Goal: Information Seeking & Learning: Compare options

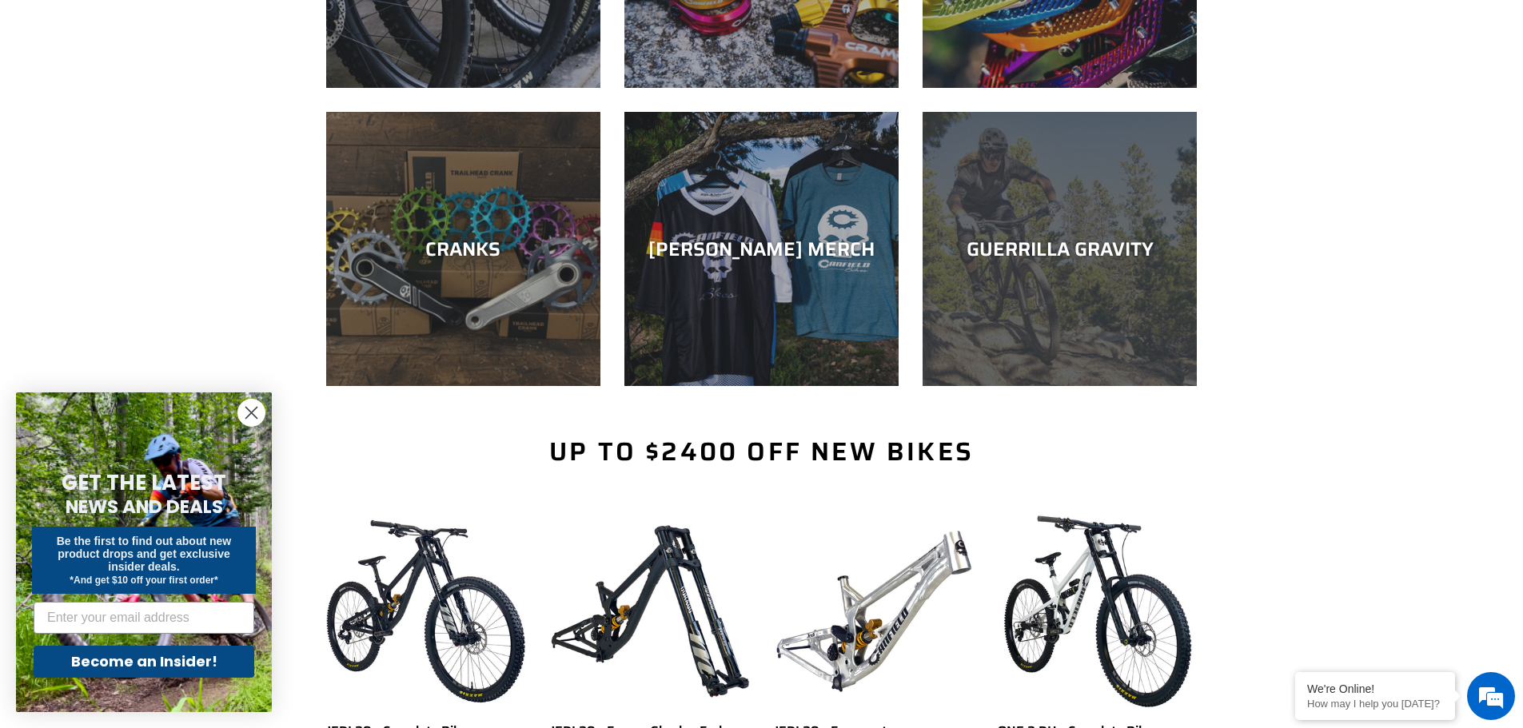
scroll to position [160, 0]
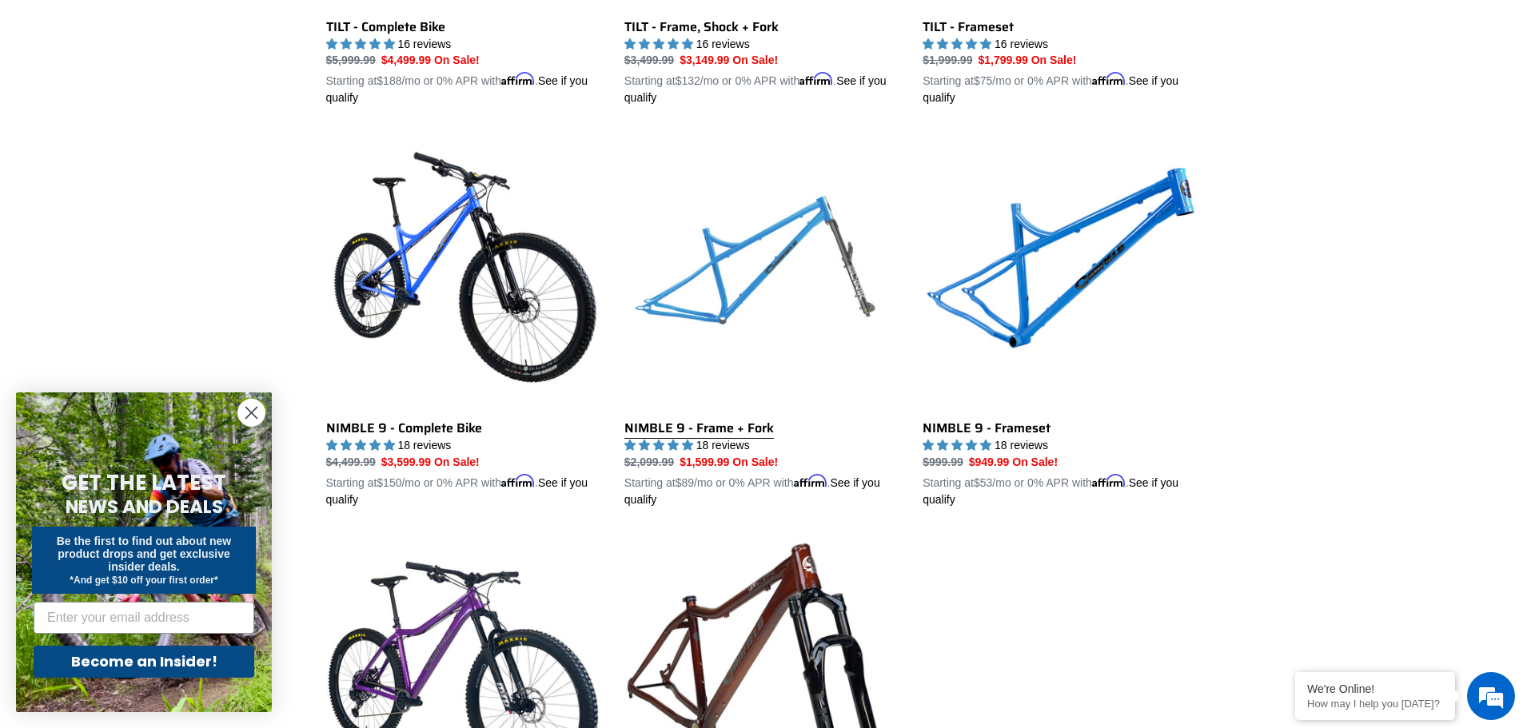
scroll to position [2478, 0]
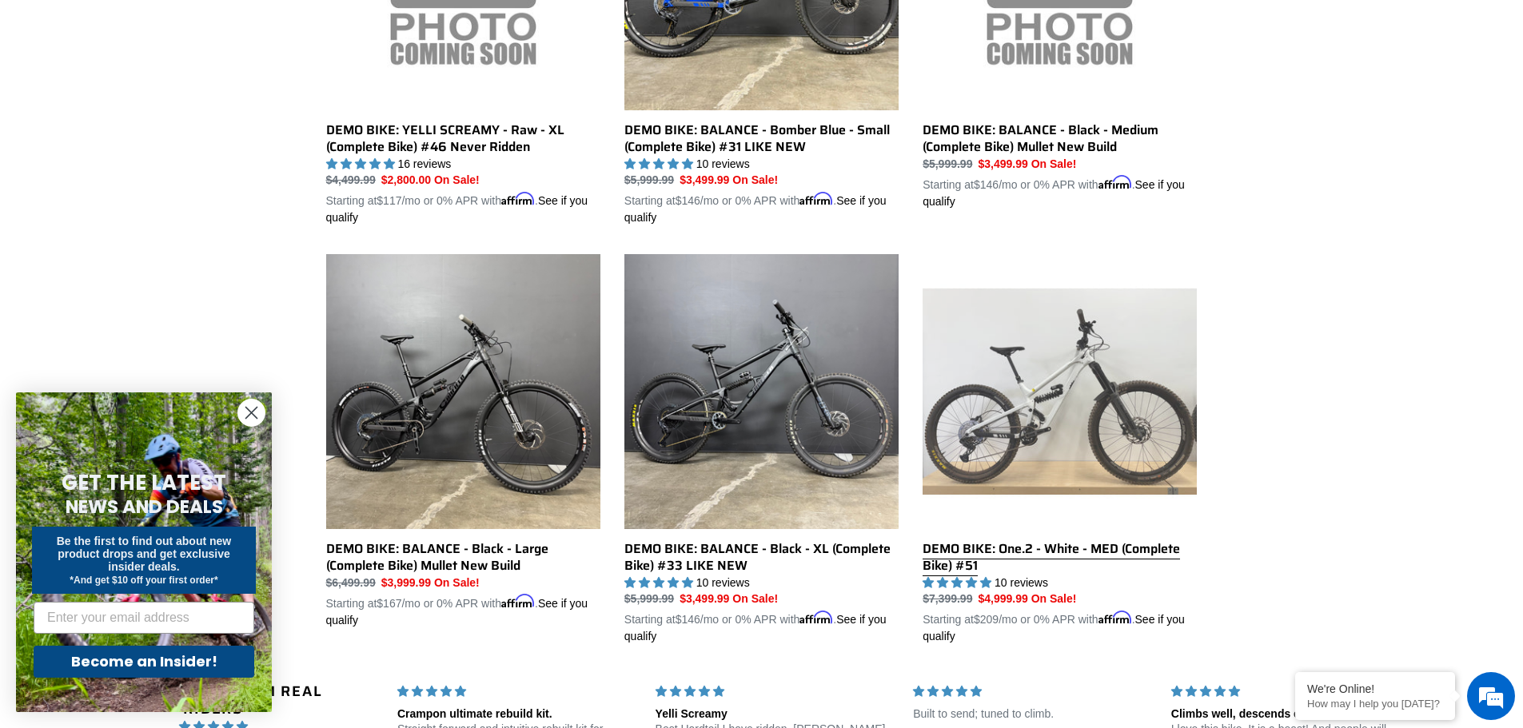
scroll to position [1119, 0]
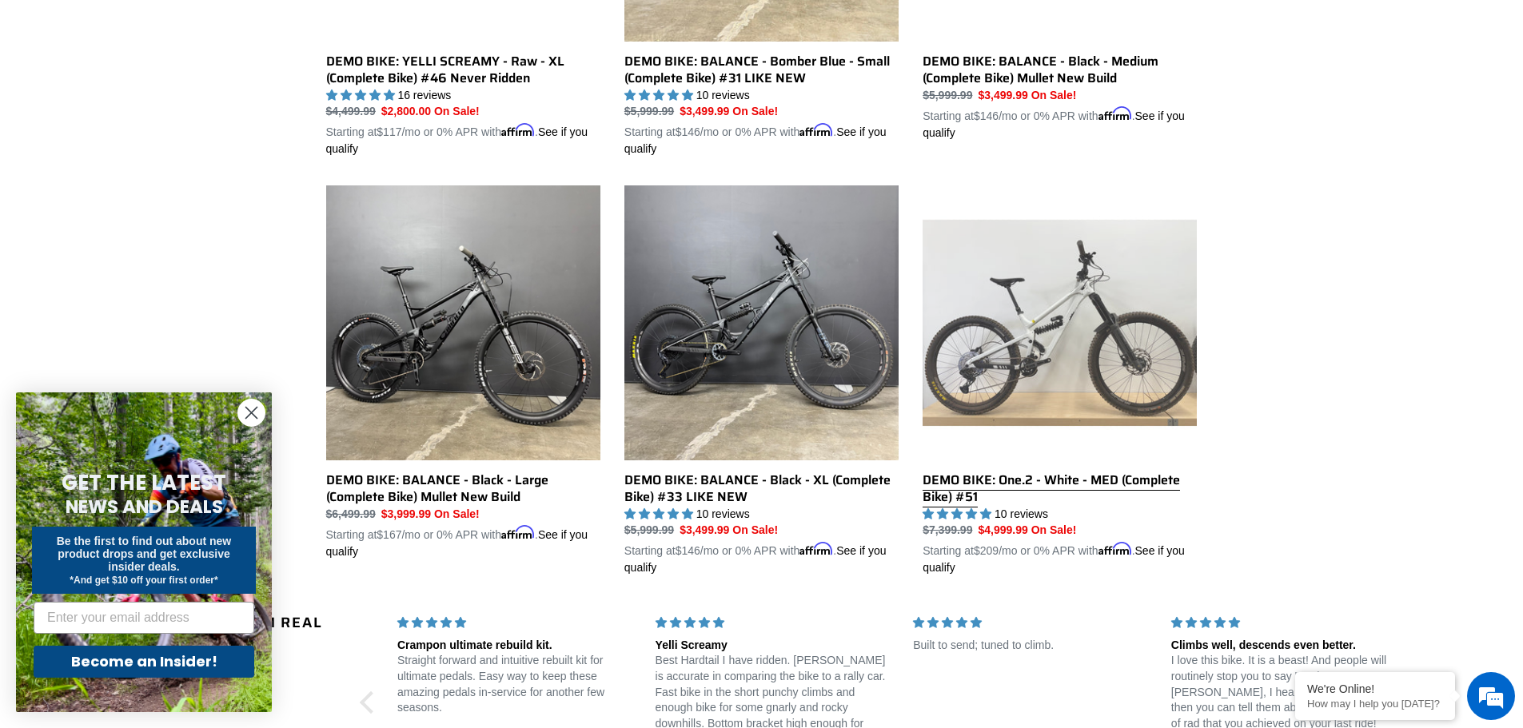
click at [1058, 275] on link "DEMO BIKE: One.2 - White - MED (Complete Bike) #51" at bounding box center [1060, 380] width 274 height 391
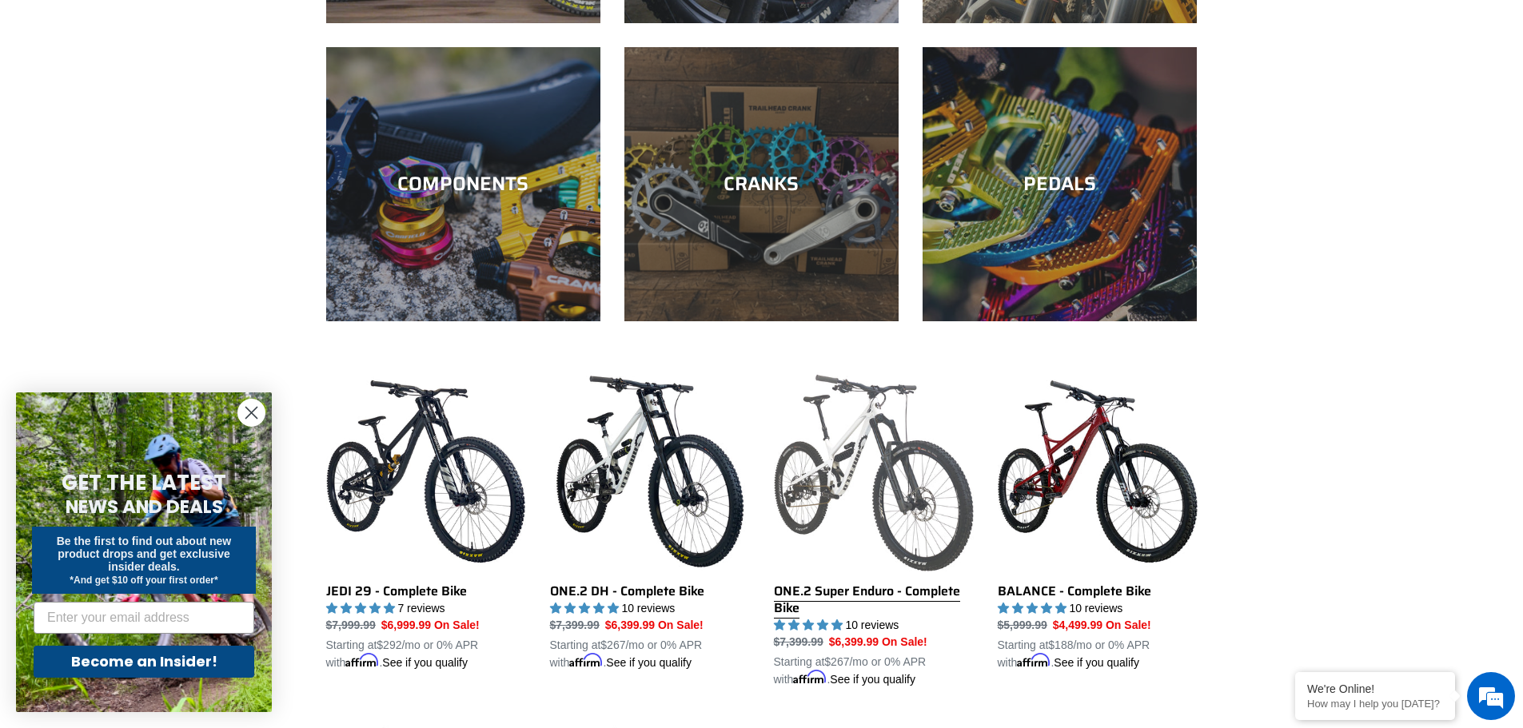
scroll to position [879, 0]
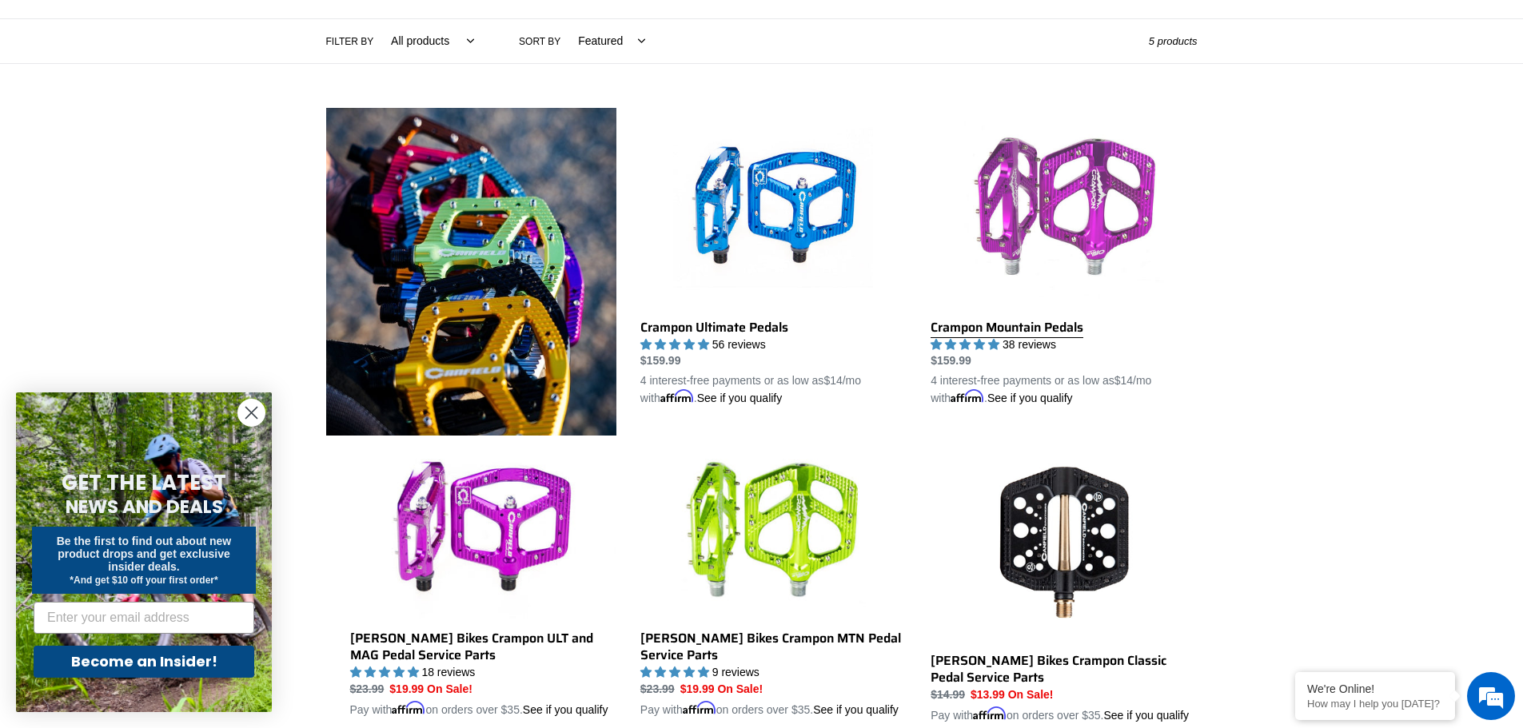
scroll to position [400, 0]
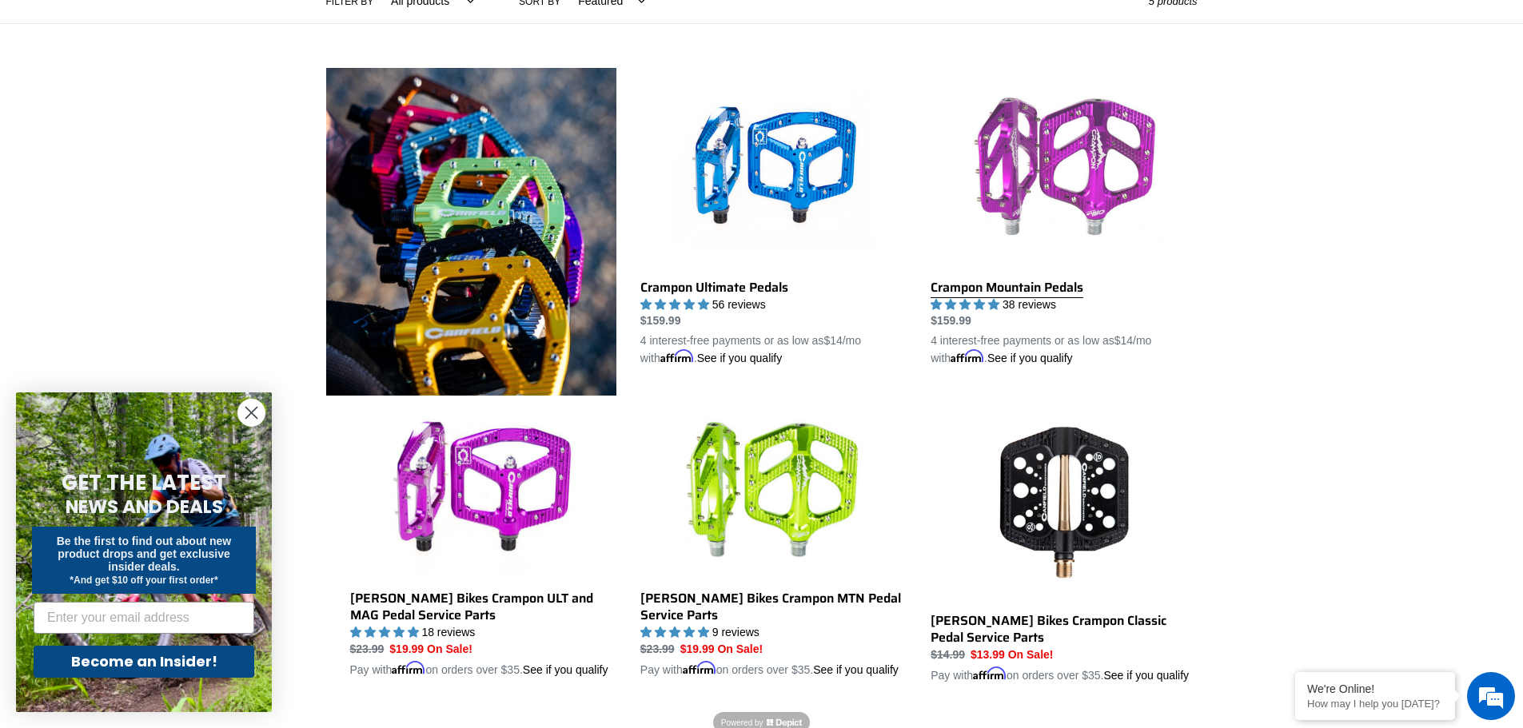
click at [1044, 148] on link "Crampon Mountain Pedals" at bounding box center [1064, 218] width 266 height 300
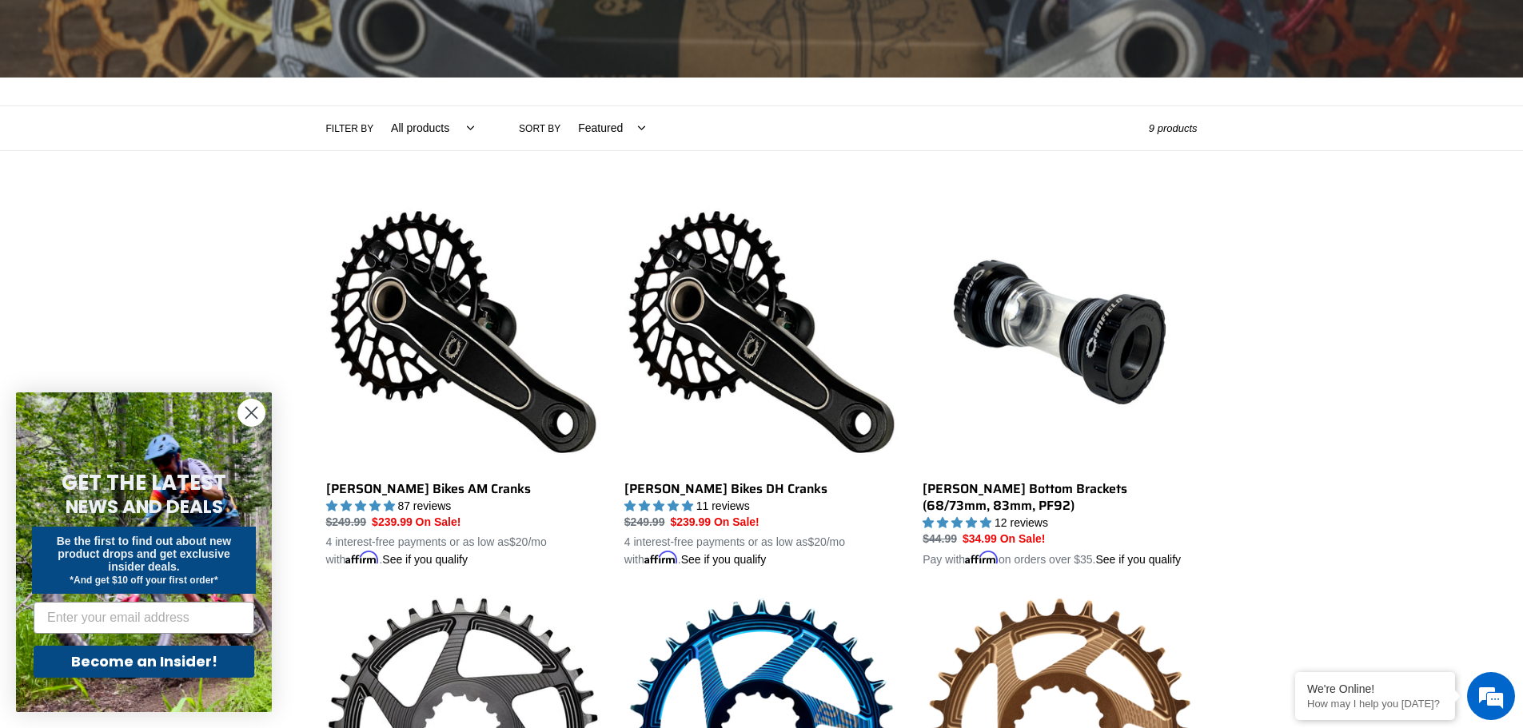
scroll to position [320, 0]
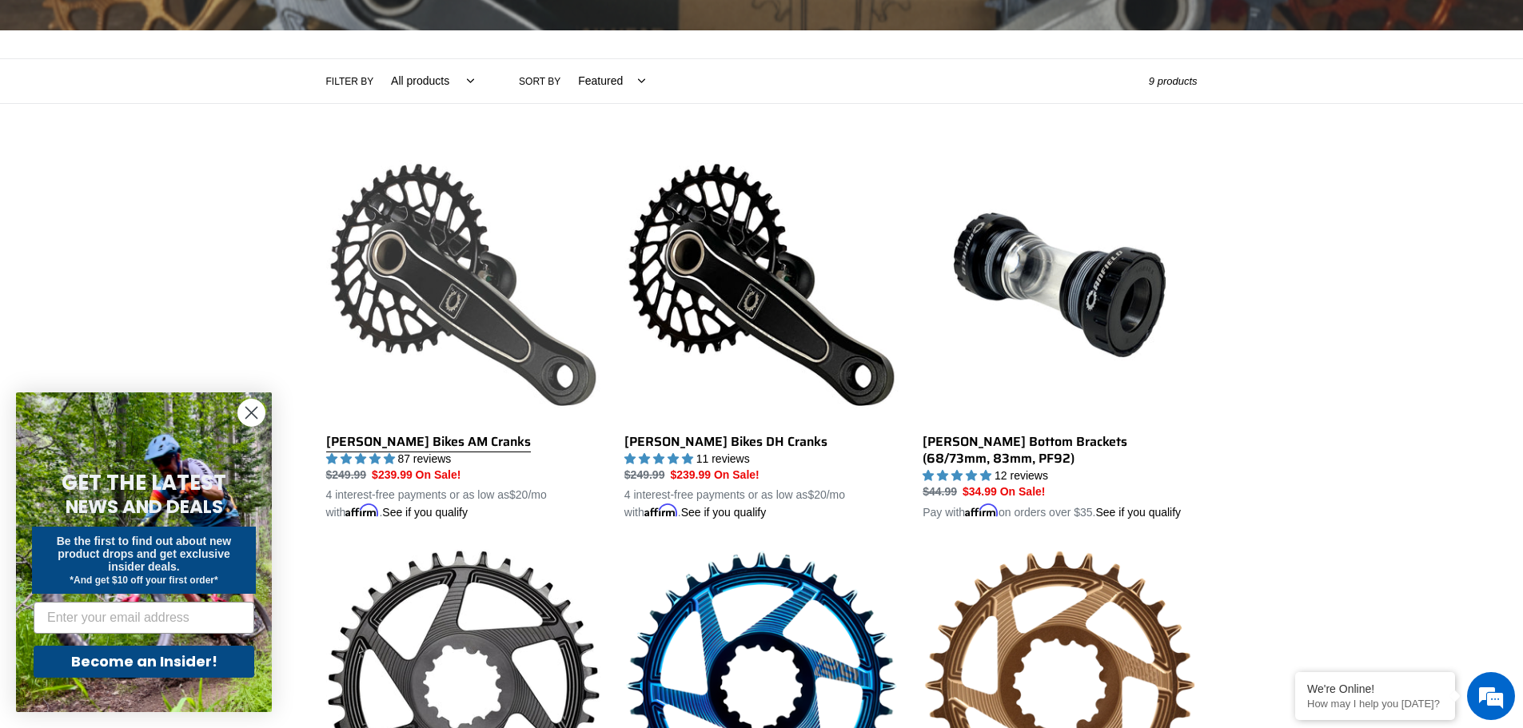
click at [414, 278] on link "[PERSON_NAME] Bikes AM Cranks" at bounding box center [463, 335] width 274 height 374
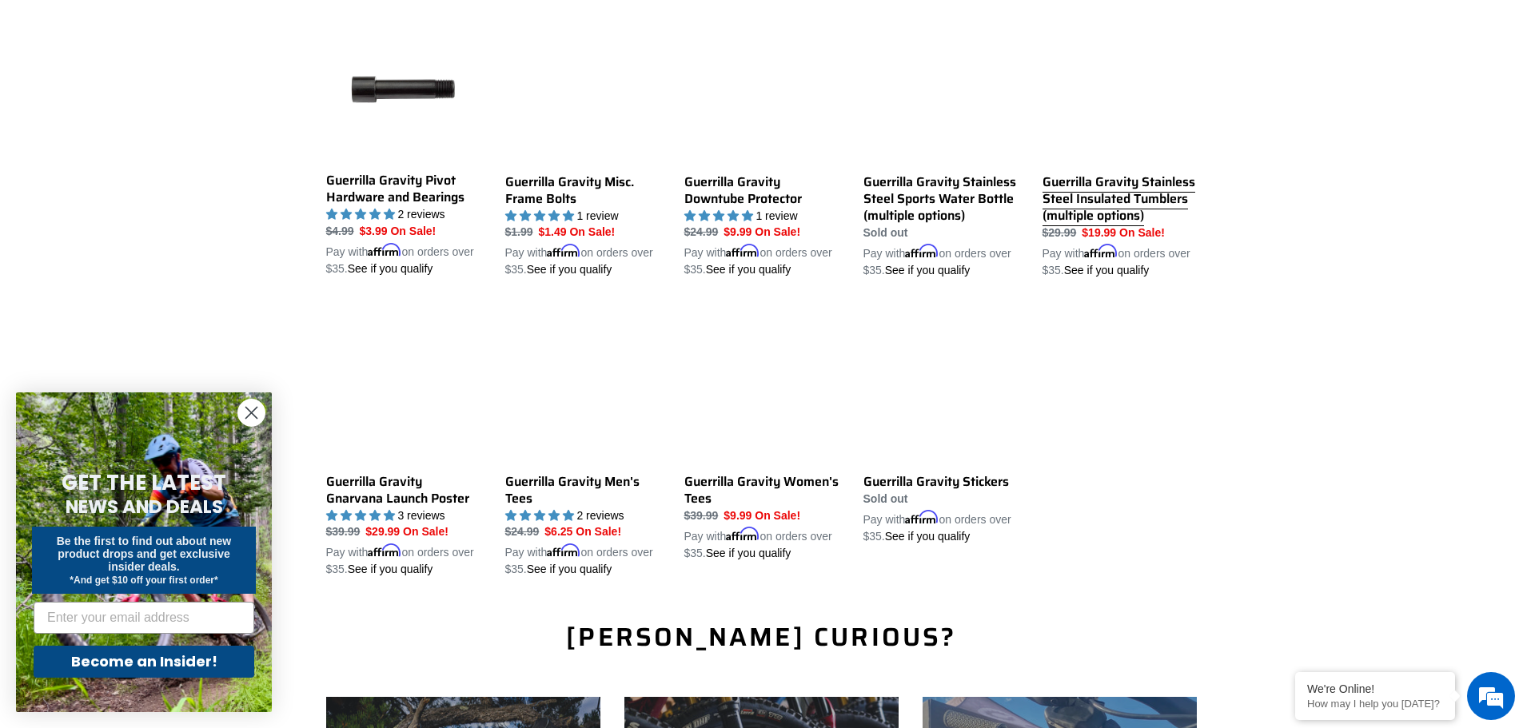
scroll to position [1759, 0]
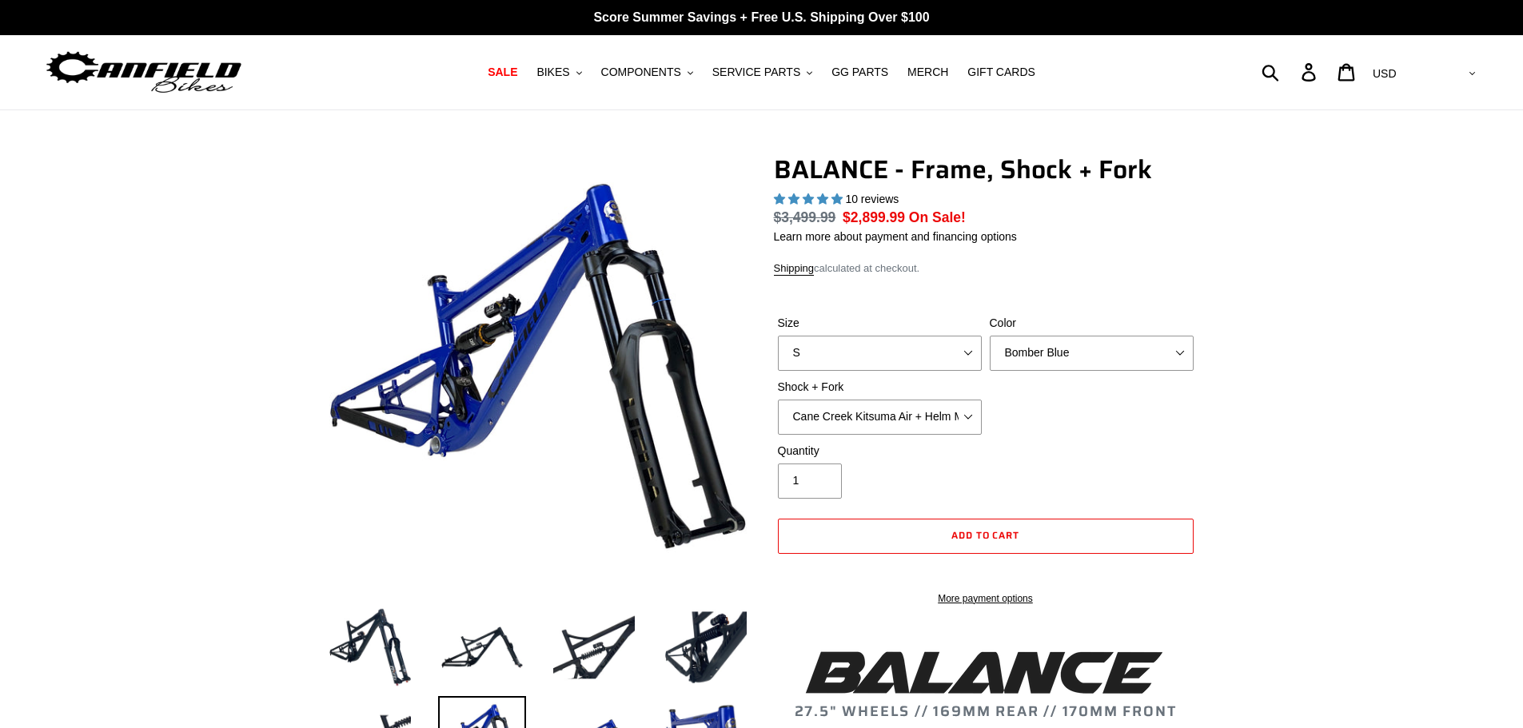
select select "highest-rating"
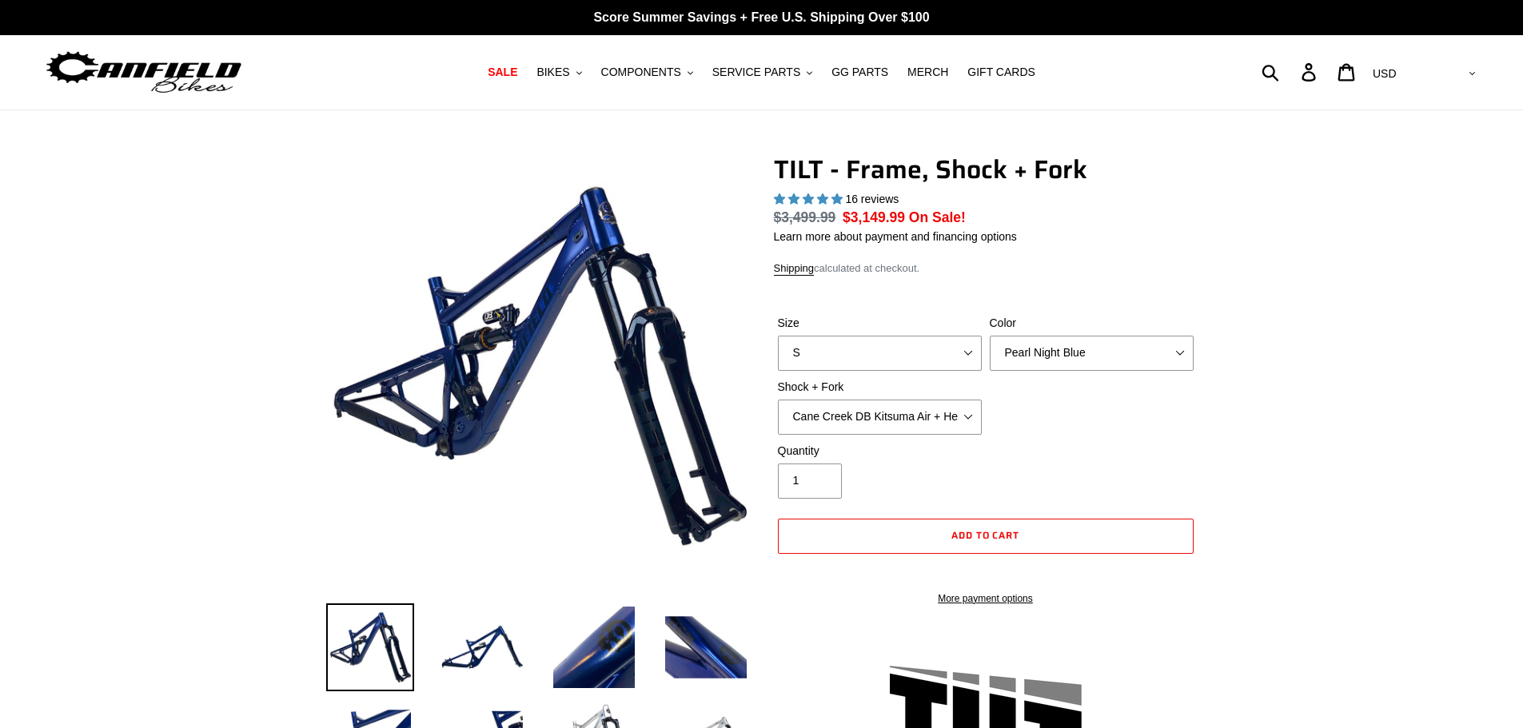
select select "highest-rating"
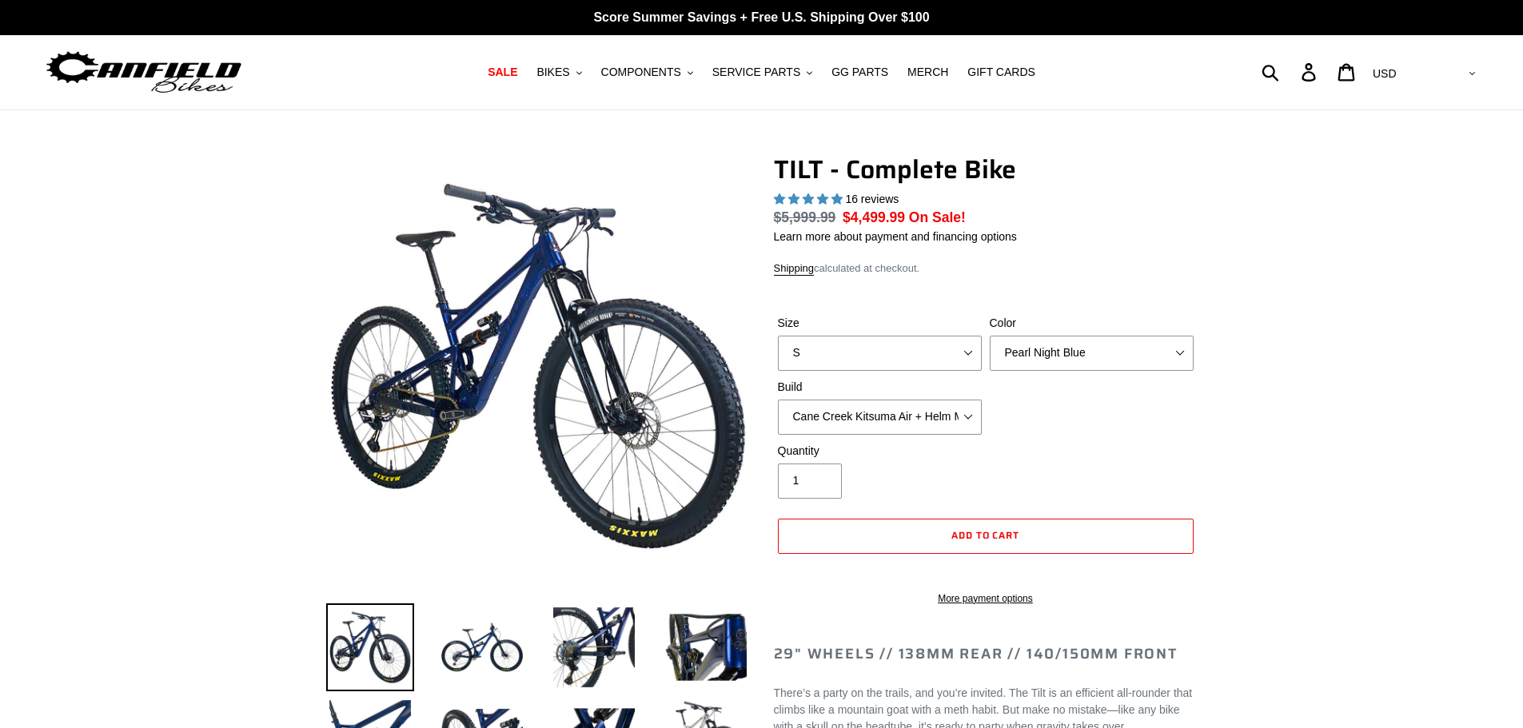
select select "highest-rating"
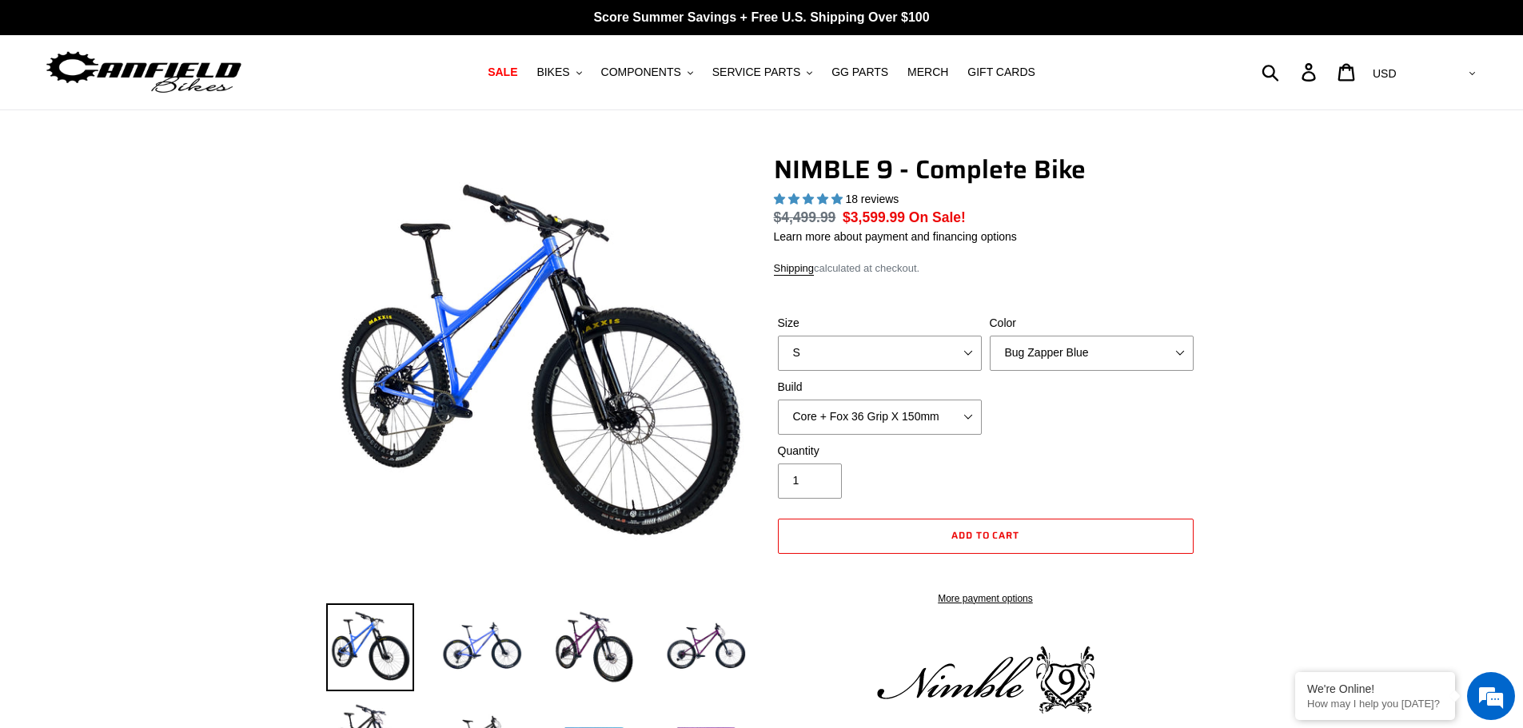
select select "highest-rating"
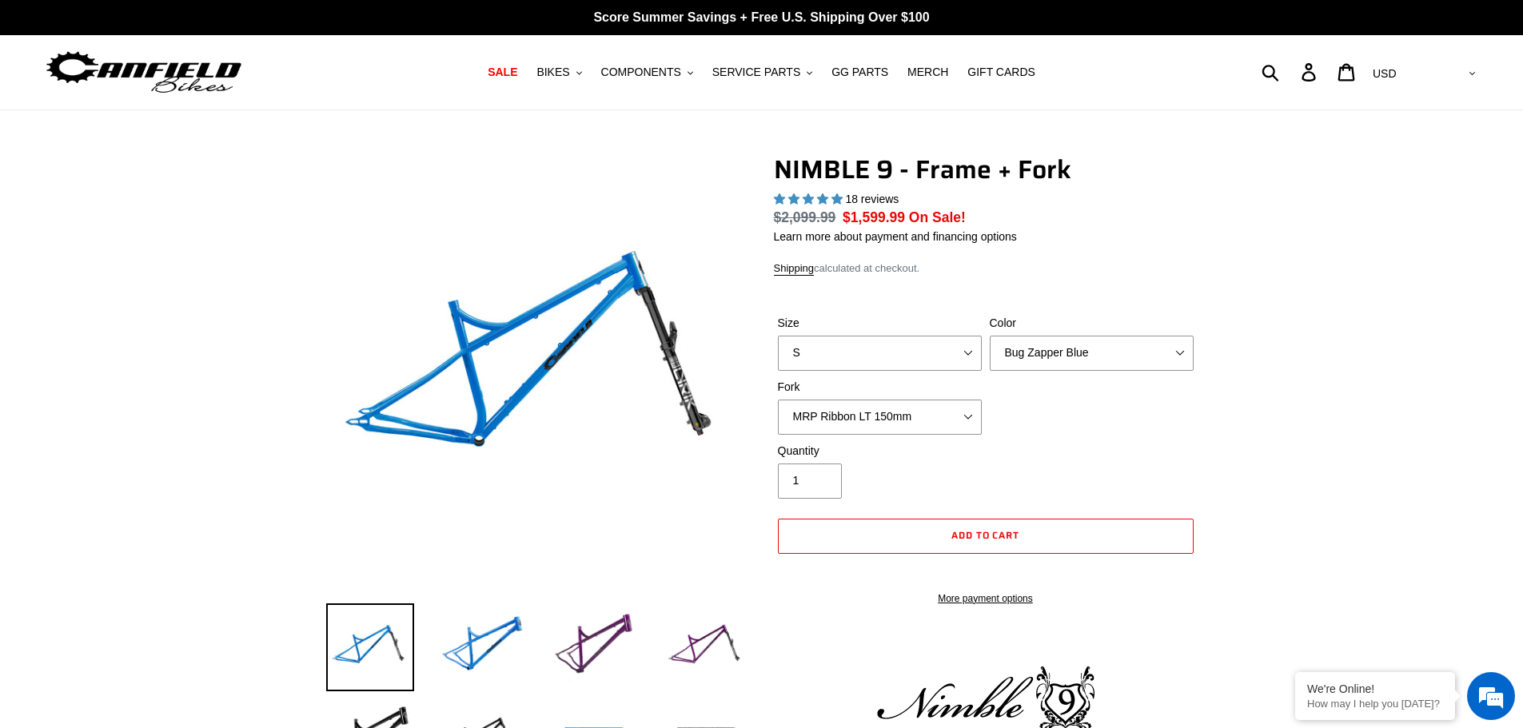
select select "highest-rating"
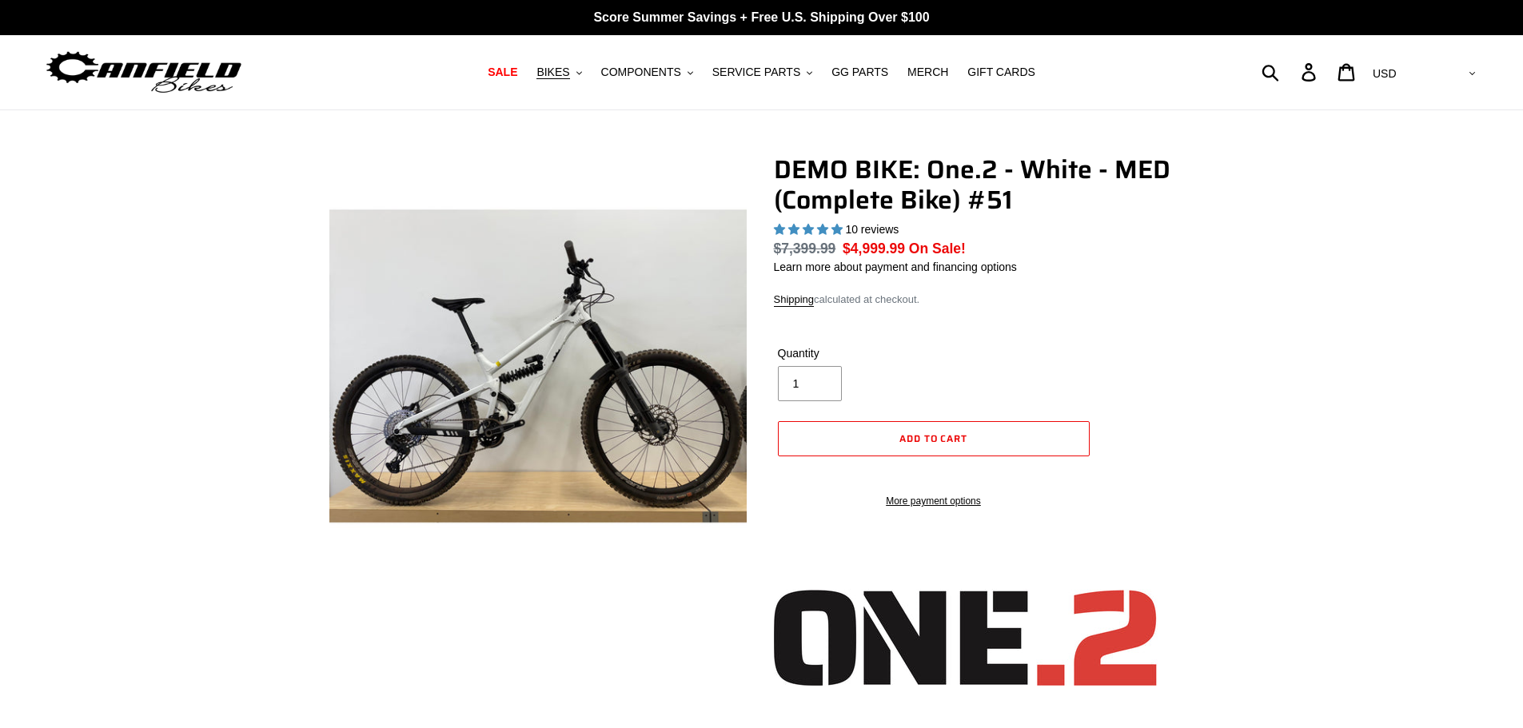
select select "highest-rating"
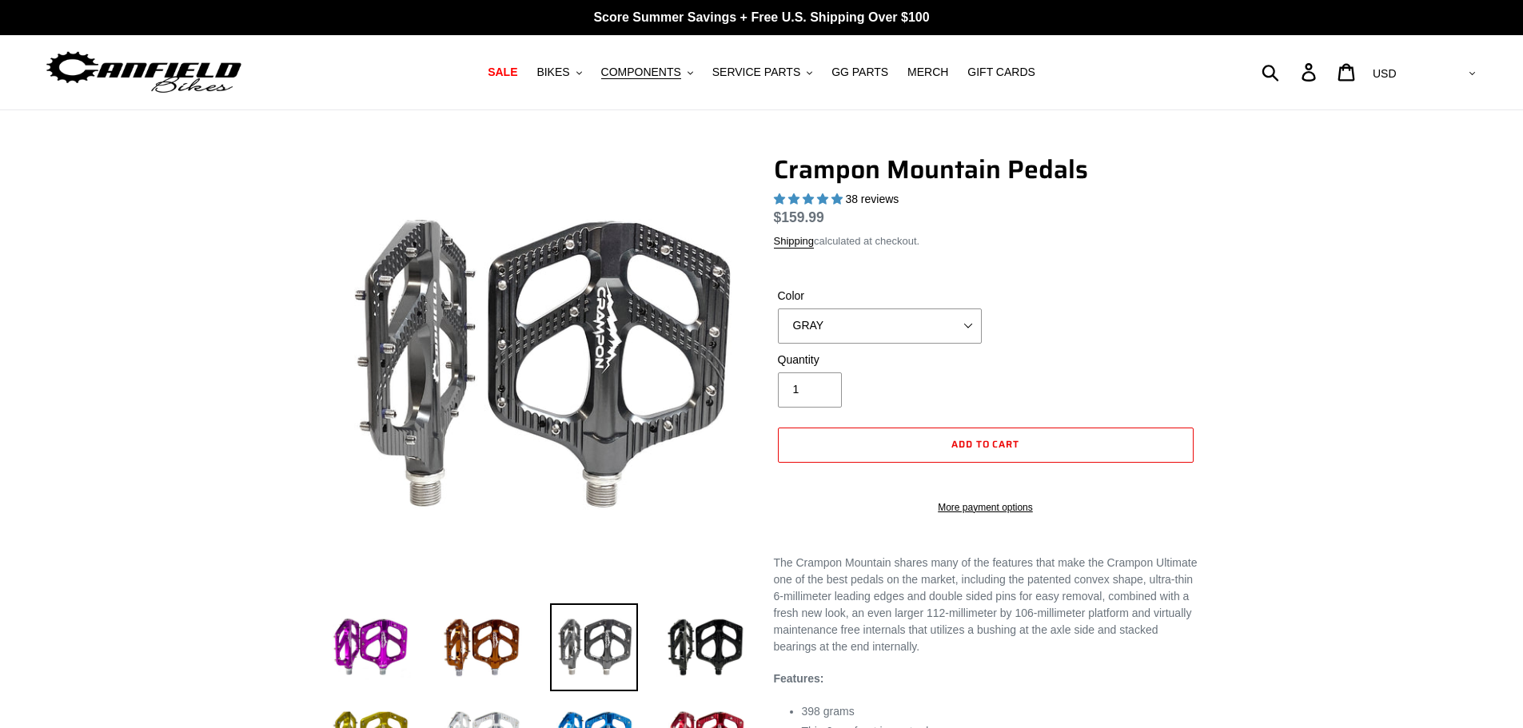
select select "highest-rating"
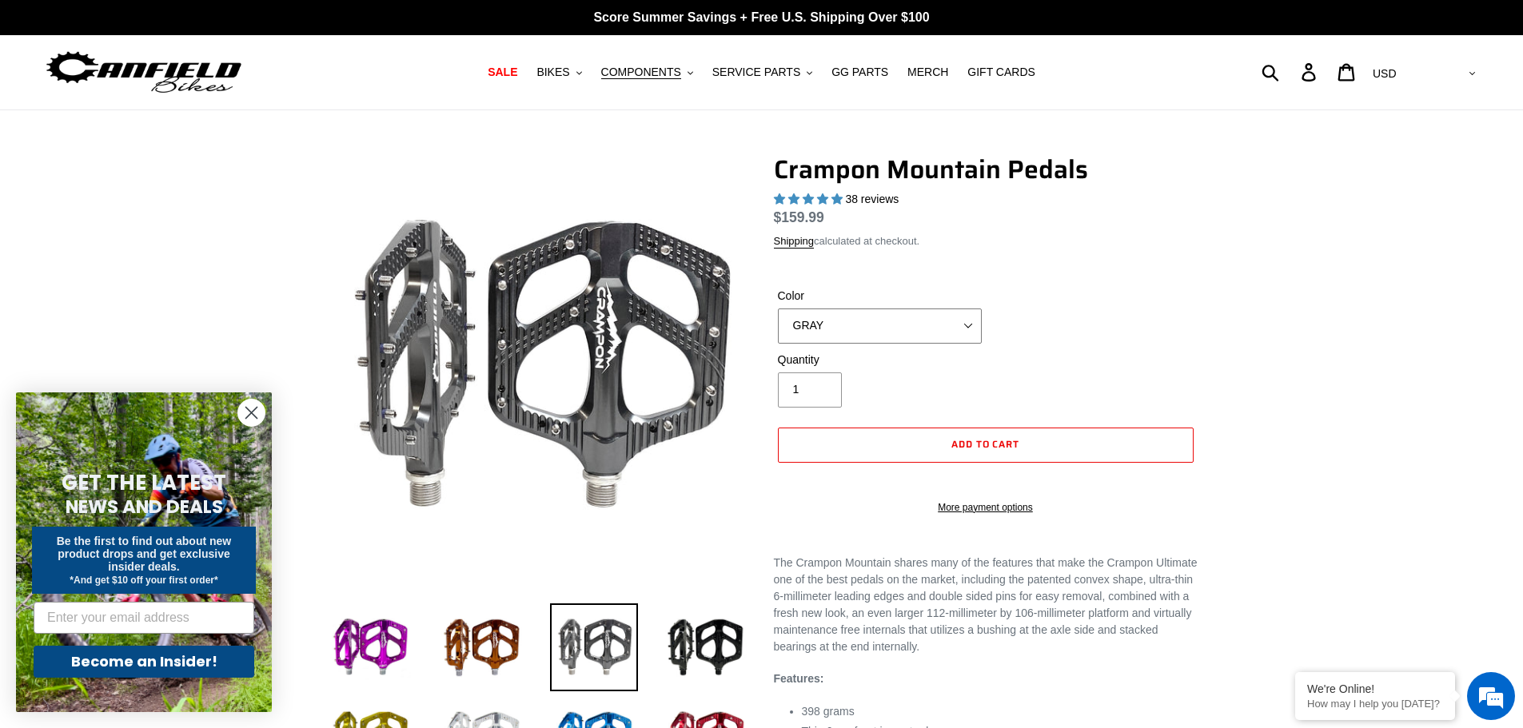
click at [929, 323] on select "GRAY BLACK STEALTH - Sold out POLISHED RED BLUE BAJA GOLD ORANGE PNW GREEN GOLD…" at bounding box center [880, 326] width 204 height 35
click at [778, 327] on select "GRAY BLACK STEALTH - Sold out POLISHED RED BLUE BAJA GOLD ORANGE PNW GREEN GOLD…" at bounding box center [880, 326] width 204 height 35
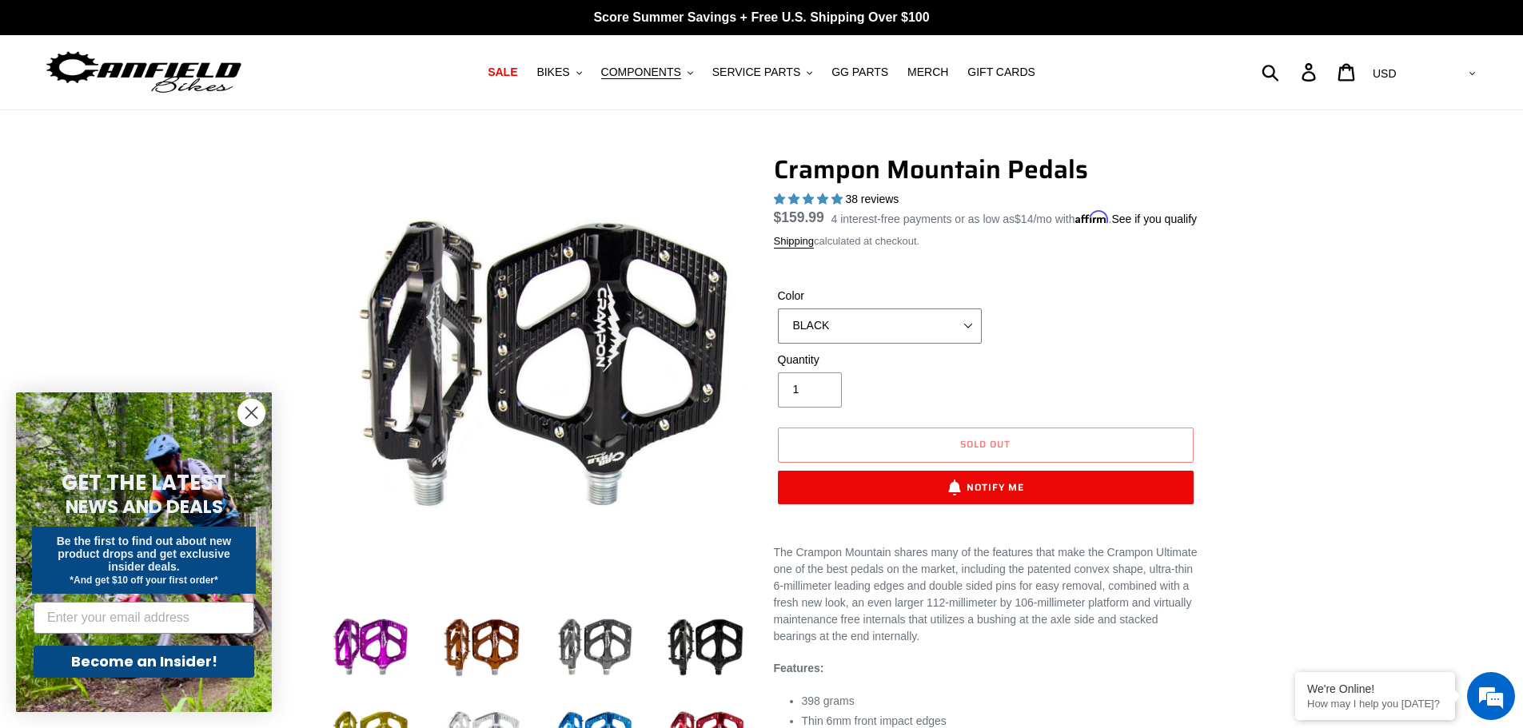
click at [907, 341] on select "GRAY BLACK STEALTH - Sold out POLISHED RED BLUE BAJA GOLD ORANGE PNW GREEN GOLD…" at bounding box center [880, 326] width 204 height 35
click at [778, 327] on select "GRAY BLACK STEALTH - Sold out POLISHED RED BLUE BAJA GOLD ORANGE PNW GREEN GOLD…" at bounding box center [880, 326] width 204 height 35
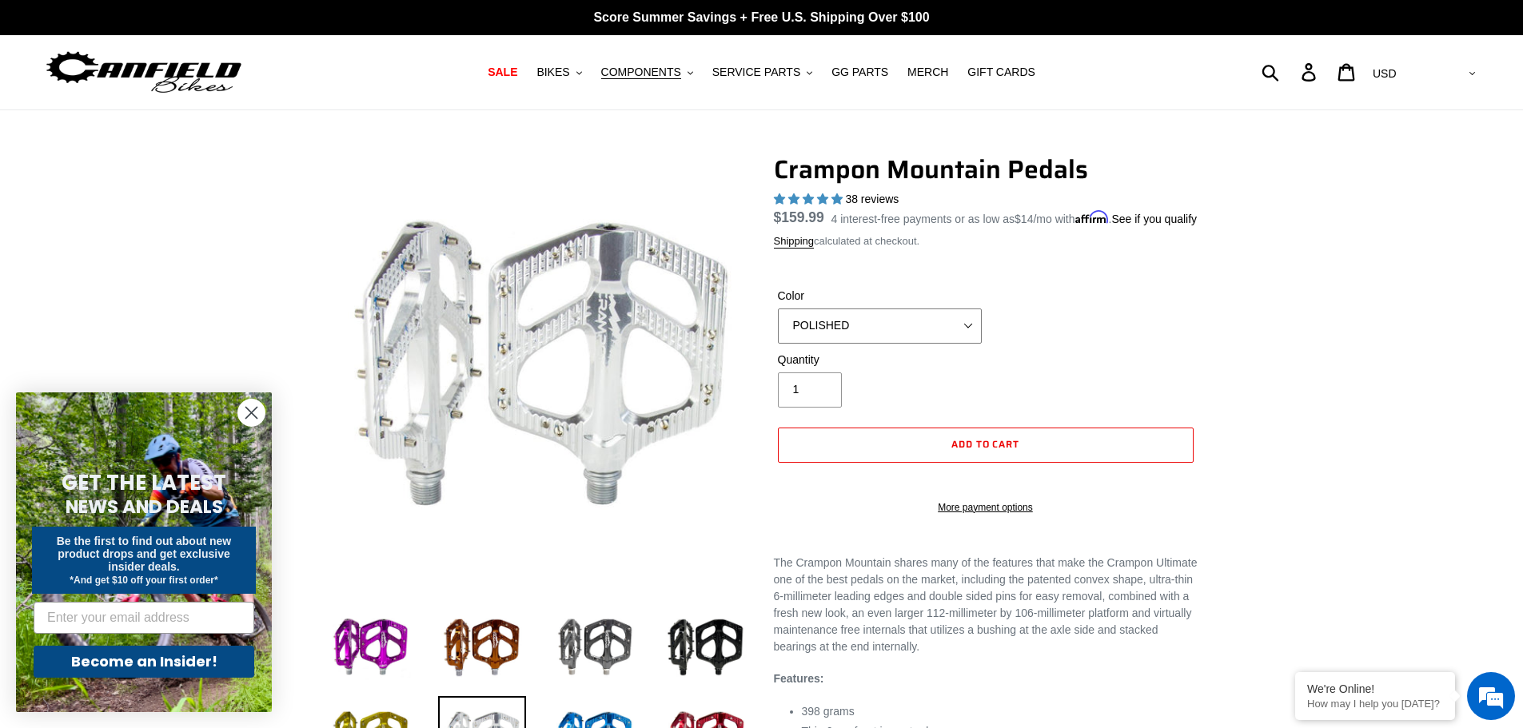
click at [897, 344] on select "GRAY BLACK STEALTH - Sold out POLISHED RED BLUE BAJA GOLD ORANGE PNW GREEN GOLD…" at bounding box center [880, 326] width 204 height 35
click at [778, 327] on select "GRAY BLACK STEALTH - Sold out POLISHED RED BLUE BAJA GOLD ORANGE PNW GREEN GOLD…" at bounding box center [880, 326] width 204 height 35
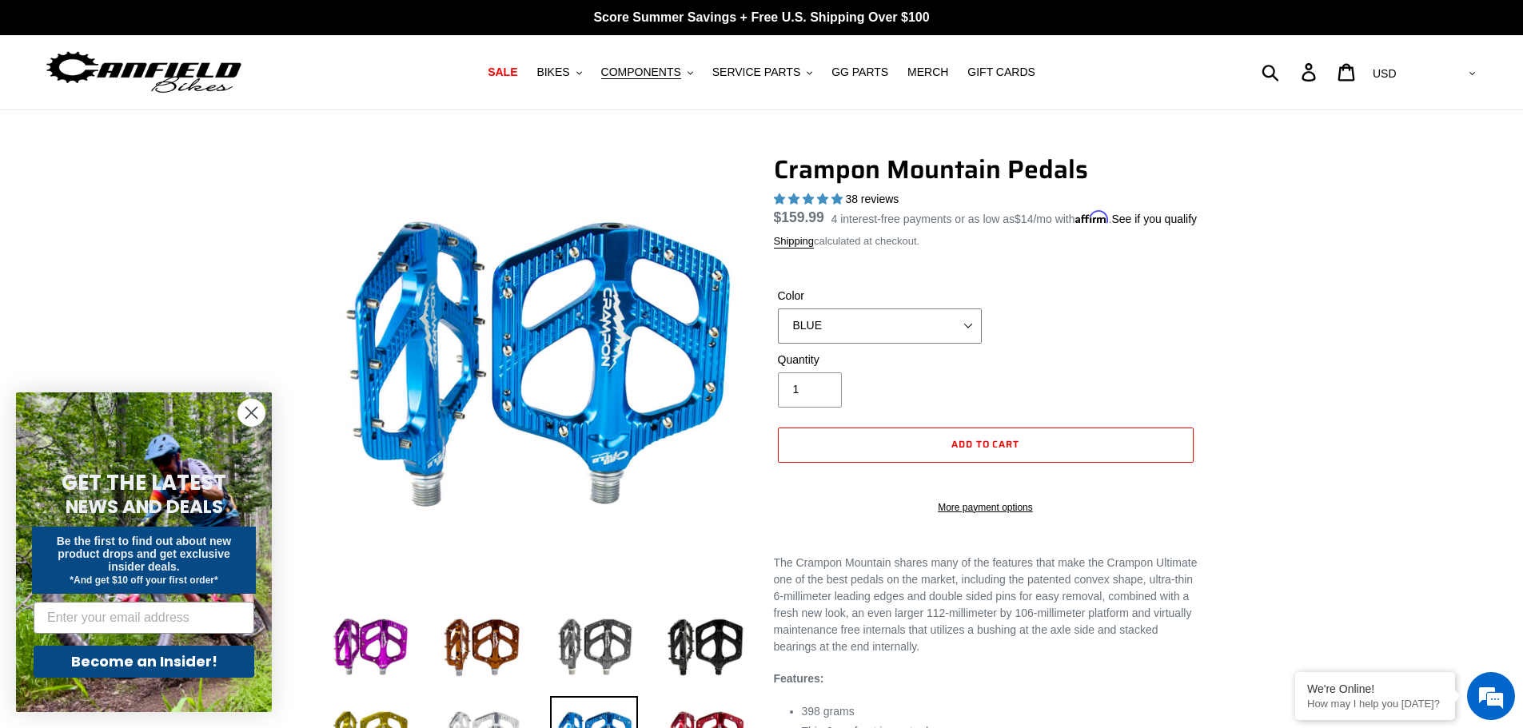
click at [903, 344] on select "GRAY BLACK STEALTH - Sold out POLISHED RED BLUE BAJA GOLD ORANGE PNW GREEN GOLD…" at bounding box center [880, 326] width 204 height 35
click at [778, 327] on select "GRAY BLACK STEALTH - Sold out POLISHED RED BLUE BAJA GOLD ORANGE PNW GREEN GOLD…" at bounding box center [880, 326] width 204 height 35
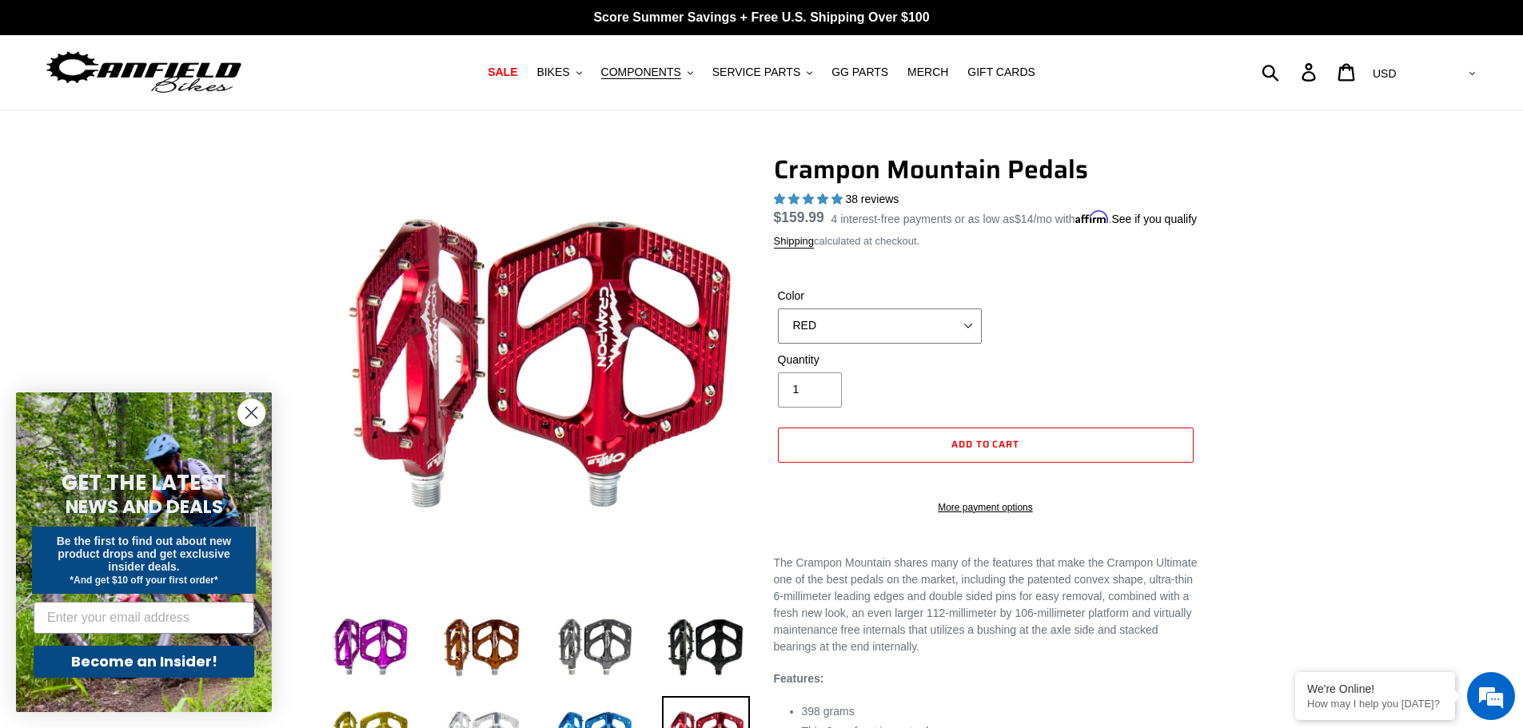
click at [906, 344] on select "GRAY BLACK STEALTH - Sold out POLISHED RED BLUE BAJA GOLD ORANGE PNW GREEN GOLD…" at bounding box center [880, 326] width 204 height 35
click at [778, 327] on select "GRAY BLACK STEALTH - Sold out POLISHED RED BLUE BAJA GOLD ORANGE PNW GREEN GOLD…" at bounding box center [880, 326] width 204 height 35
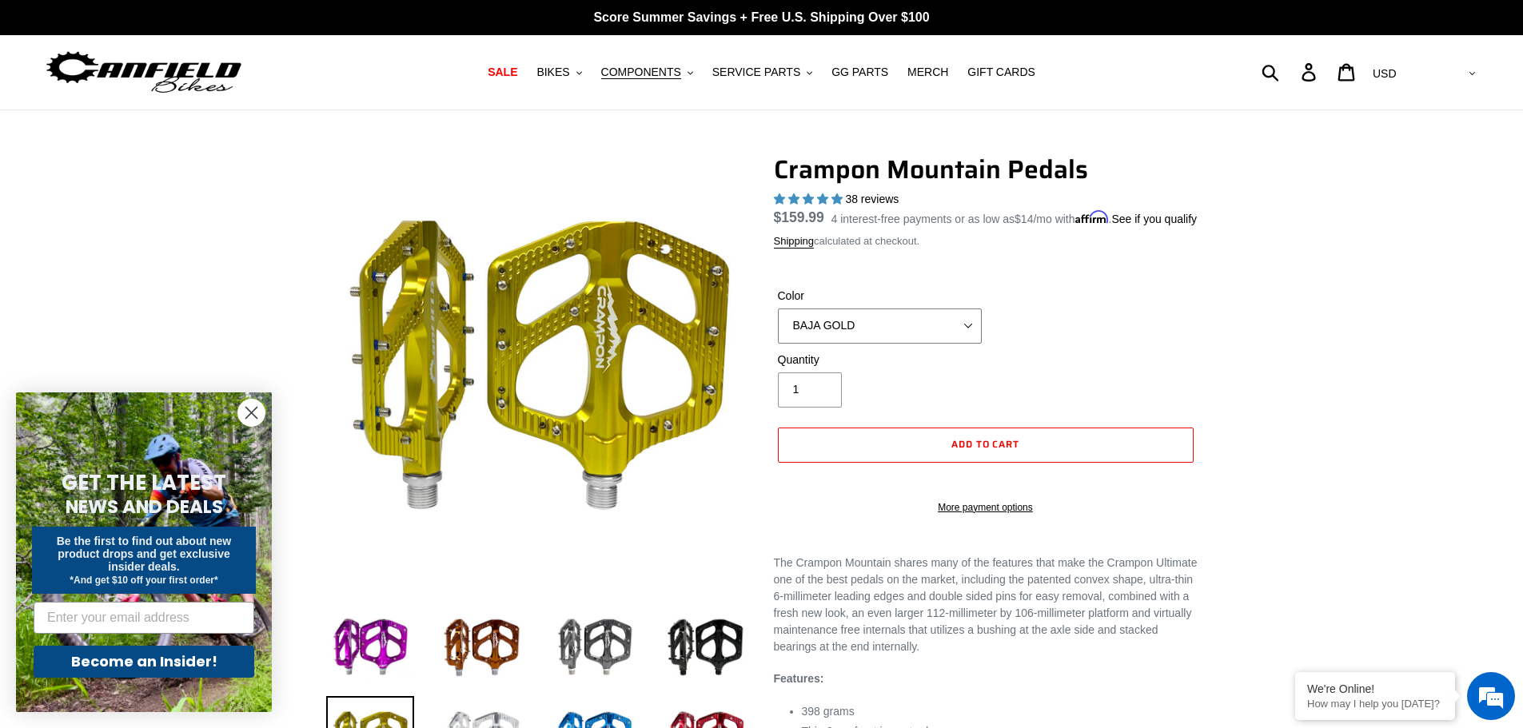
click at [926, 344] on select "GRAY BLACK STEALTH - Sold out POLISHED RED BLUE BAJA GOLD ORANGE PNW GREEN GOLD…" at bounding box center [880, 326] width 204 height 35
click at [778, 327] on select "GRAY BLACK STEALTH - Sold out POLISHED RED BLUE BAJA GOLD ORANGE PNW GREEN GOLD…" at bounding box center [880, 326] width 204 height 35
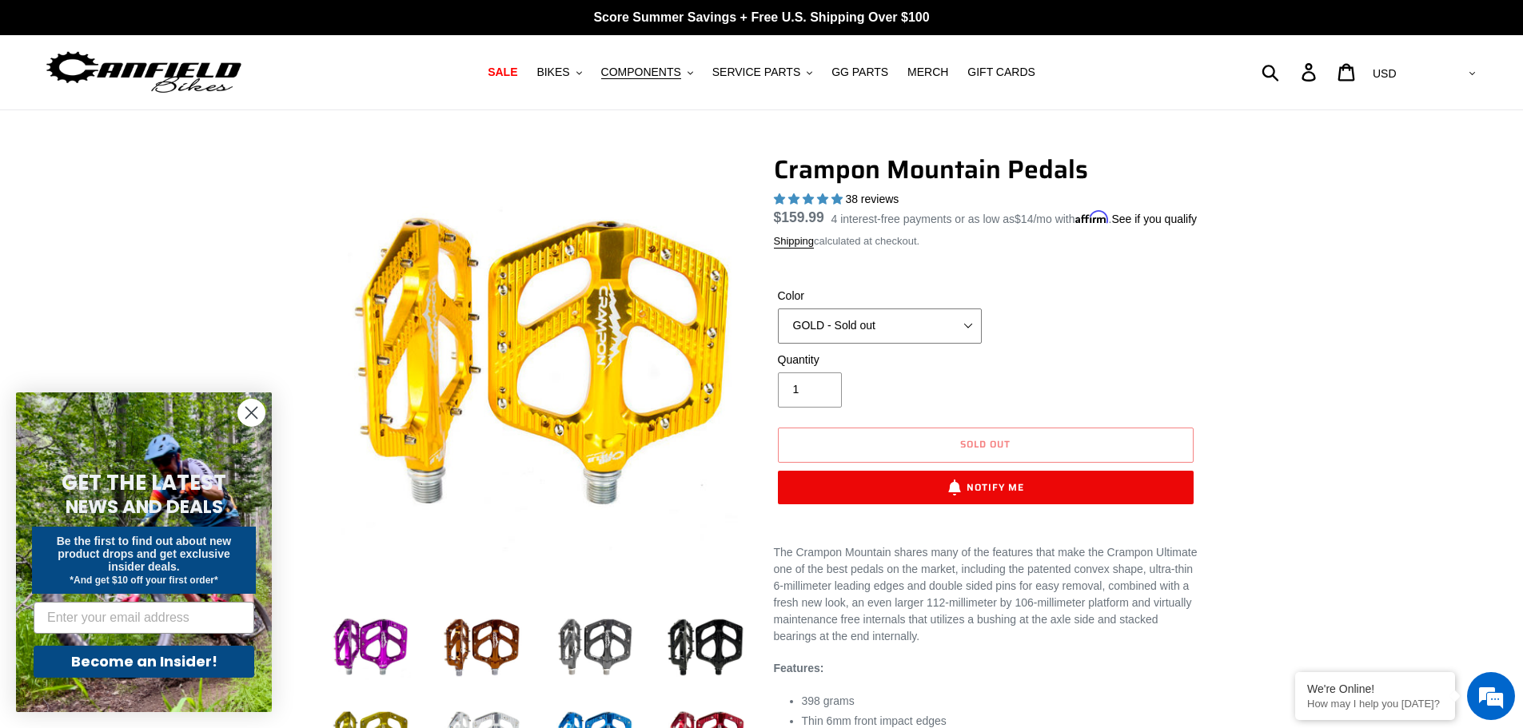
click at [907, 344] on select "GRAY BLACK STEALTH - Sold out POLISHED RED BLUE BAJA GOLD ORANGE PNW GREEN GOLD…" at bounding box center [880, 326] width 204 height 35
click at [778, 327] on select "GRAY BLACK STEALTH - Sold out POLISHED RED BLUE BAJA GOLD ORANGE PNW GREEN GOLD…" at bounding box center [880, 326] width 204 height 35
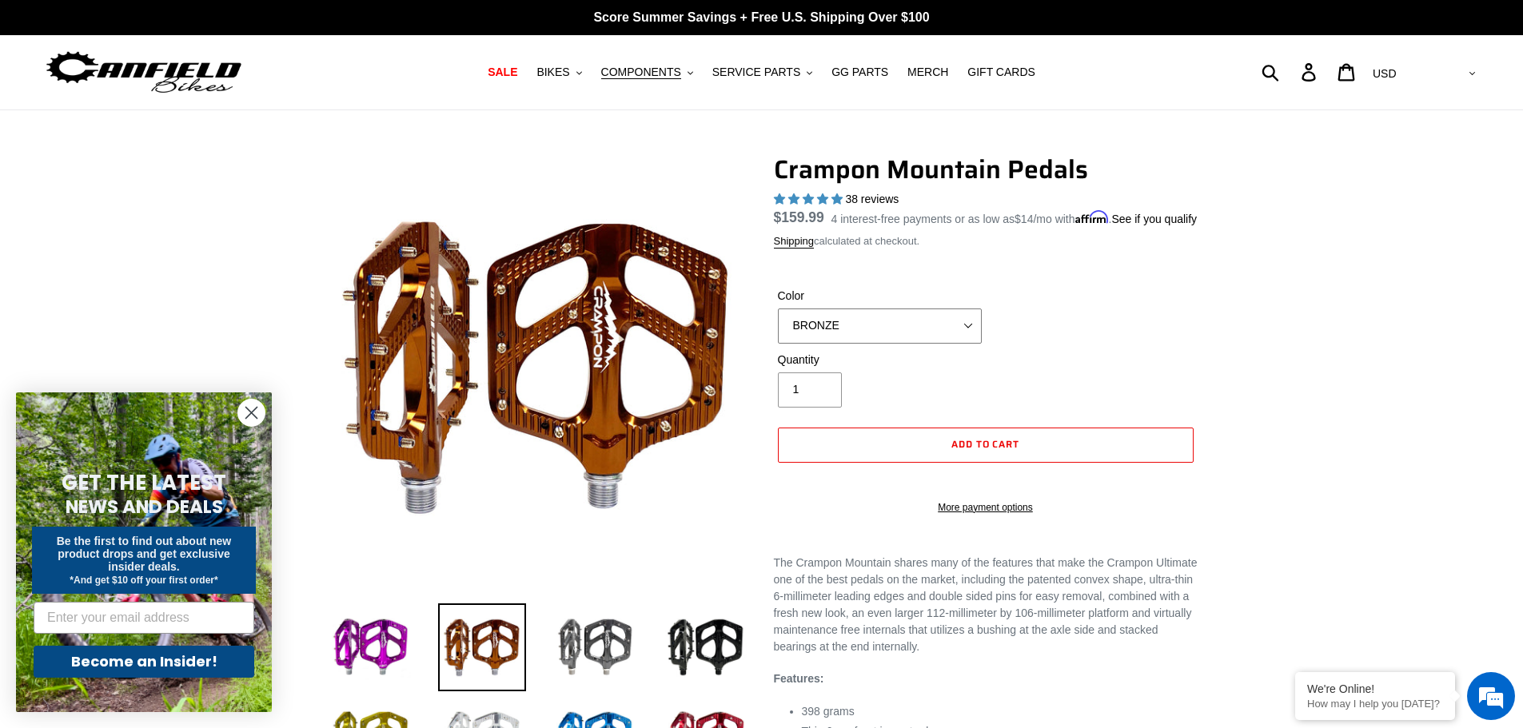
click at [911, 344] on select "GRAY BLACK STEALTH - Sold out POLISHED RED BLUE BAJA GOLD ORANGE PNW GREEN GOLD…" at bounding box center [880, 326] width 204 height 35
click at [778, 327] on select "GRAY BLACK STEALTH - Sold out POLISHED RED BLUE BAJA GOLD ORANGE PNW GREEN GOLD…" at bounding box center [880, 326] width 204 height 35
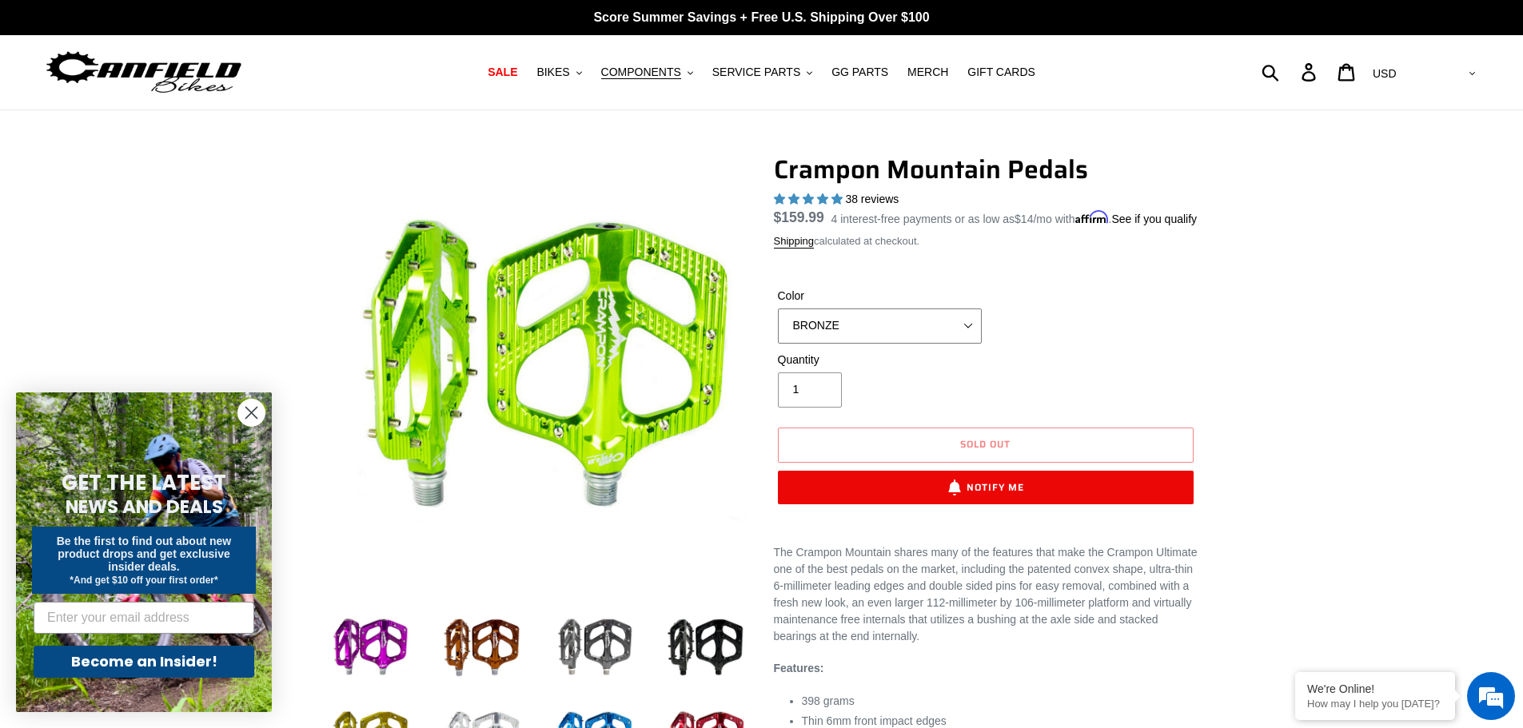
click at [887, 344] on select "GRAY BLACK STEALTH - Sold out POLISHED RED BLUE BAJA GOLD ORANGE PNW GREEN GOLD…" at bounding box center [880, 326] width 204 height 35
select select "BLACK"
click at [778, 327] on select "GRAY BLACK STEALTH - Sold out POLISHED RED BLUE BAJA GOLD ORANGE PNW GREEN GOLD…" at bounding box center [880, 326] width 204 height 35
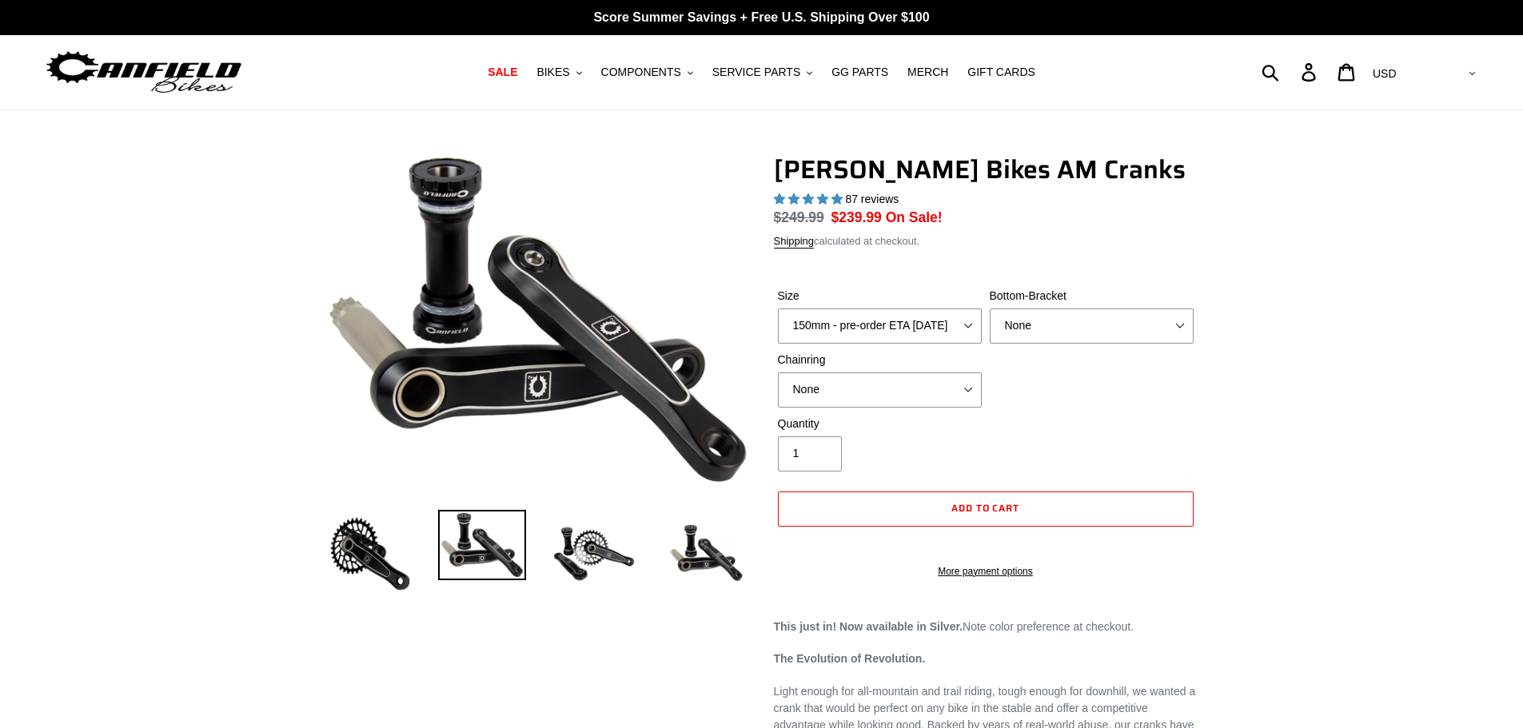
select select "highest-rating"
click at [926, 328] on select "150mm - pre-order ETA [DATE] 155mm - pre-order ETA [DATE] 160mm - pre-order ETA…" at bounding box center [880, 326] width 204 height 35
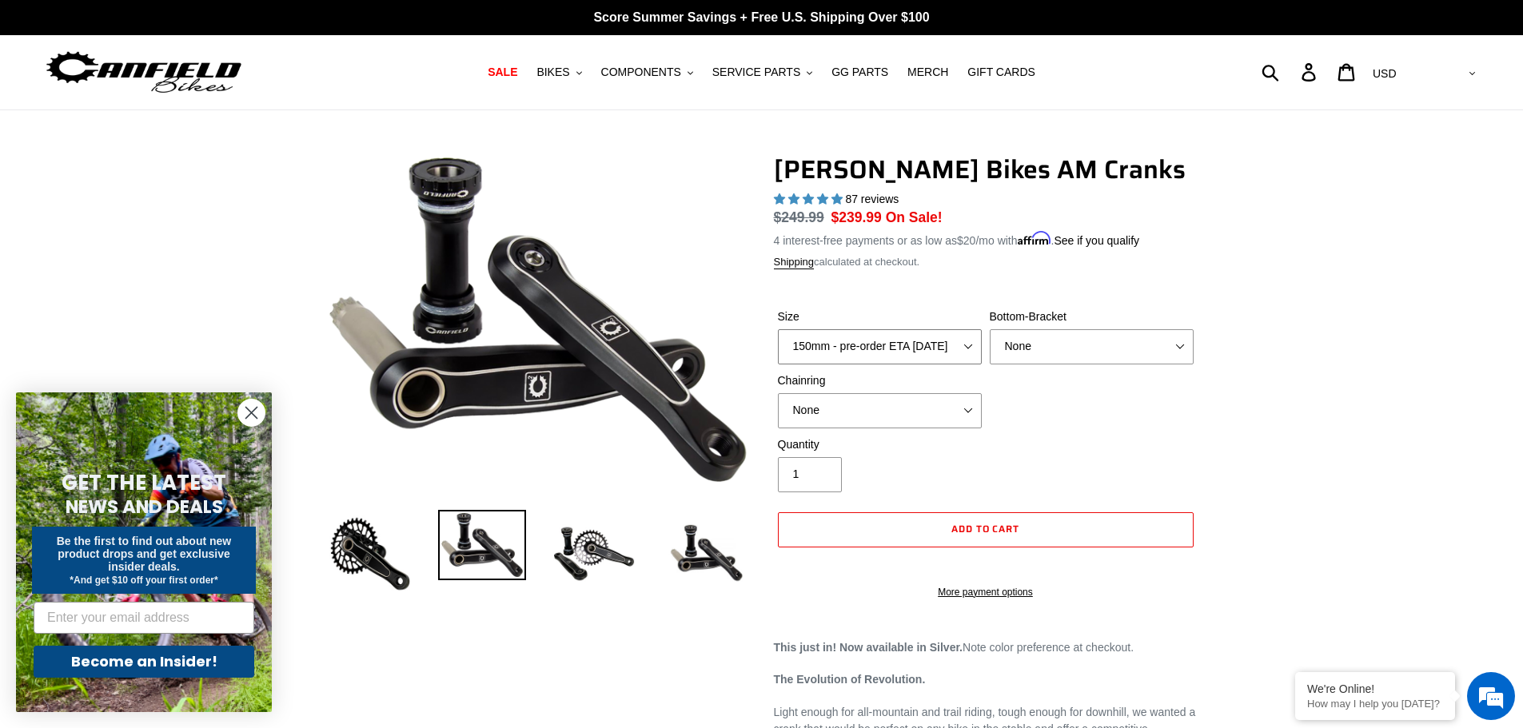
select select "155mm - pre-order ETA [DATE]"
click at [778, 329] on select "150mm - pre-order ETA [DATE] 155mm - pre-order ETA [DATE] 160mm - pre-order ETA…" at bounding box center [880, 346] width 204 height 35
click at [1026, 346] on select "None BSA Threaded 68/73mm Press Fit PF92" at bounding box center [1092, 346] width 204 height 35
click at [1111, 352] on select "None BSA Threaded 68/73mm Press Fit PF92" at bounding box center [1092, 346] width 204 height 35
click at [955, 405] on select "None 30t Round (Boost 148) 30t Oval (Boost 148) 32t Round (Boost 148) 32t Oval …" at bounding box center [880, 410] width 204 height 35
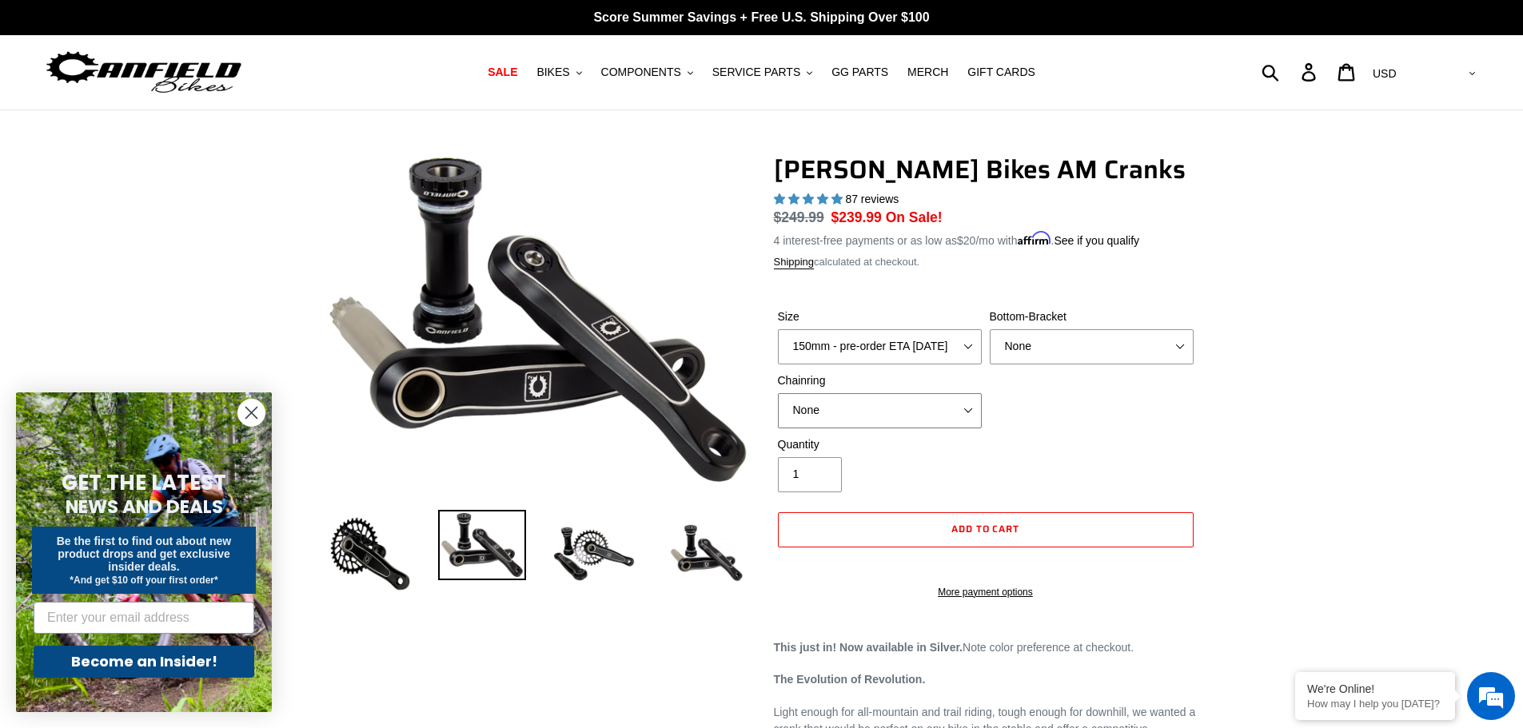
click at [955, 405] on select "None 30t Round (Boost 148) 30t Oval (Boost 148) 32t Round (Boost 148) 32t Oval …" at bounding box center [880, 410] width 204 height 35
